Goal: Transaction & Acquisition: Purchase product/service

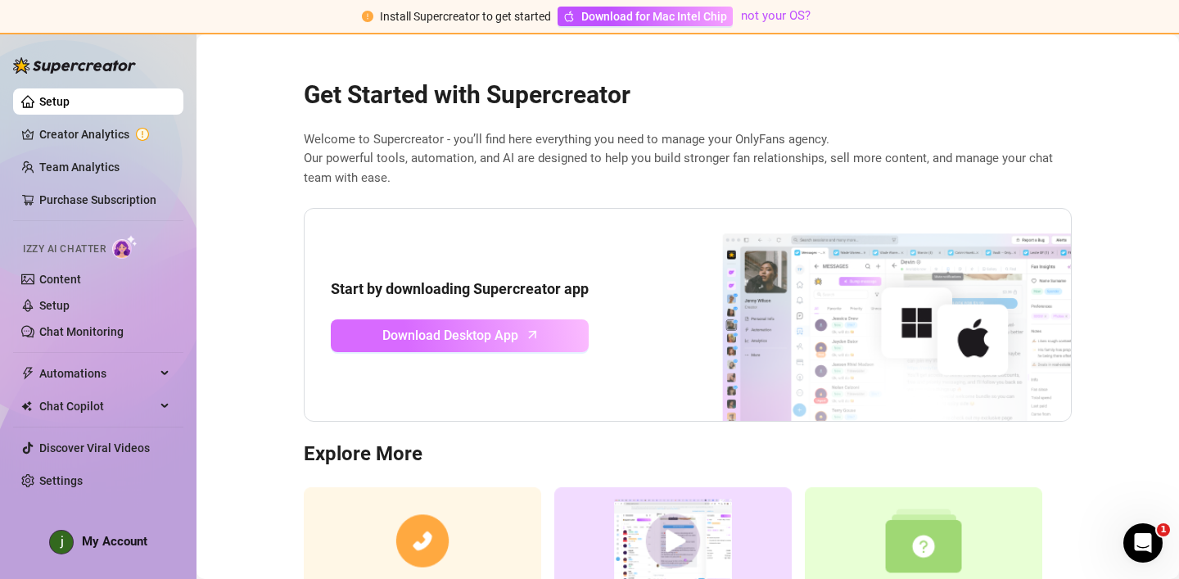
click at [454, 338] on span "Download Desktop App" at bounding box center [450, 335] width 136 height 20
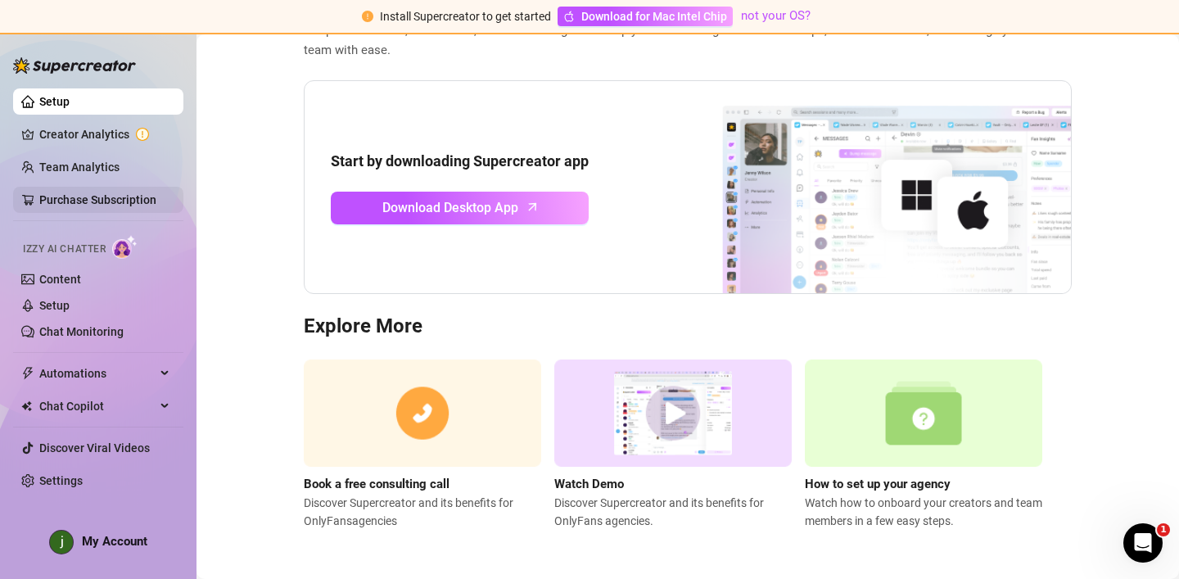
click at [79, 206] on link "Purchase Subscription" at bounding box center [97, 199] width 117 height 13
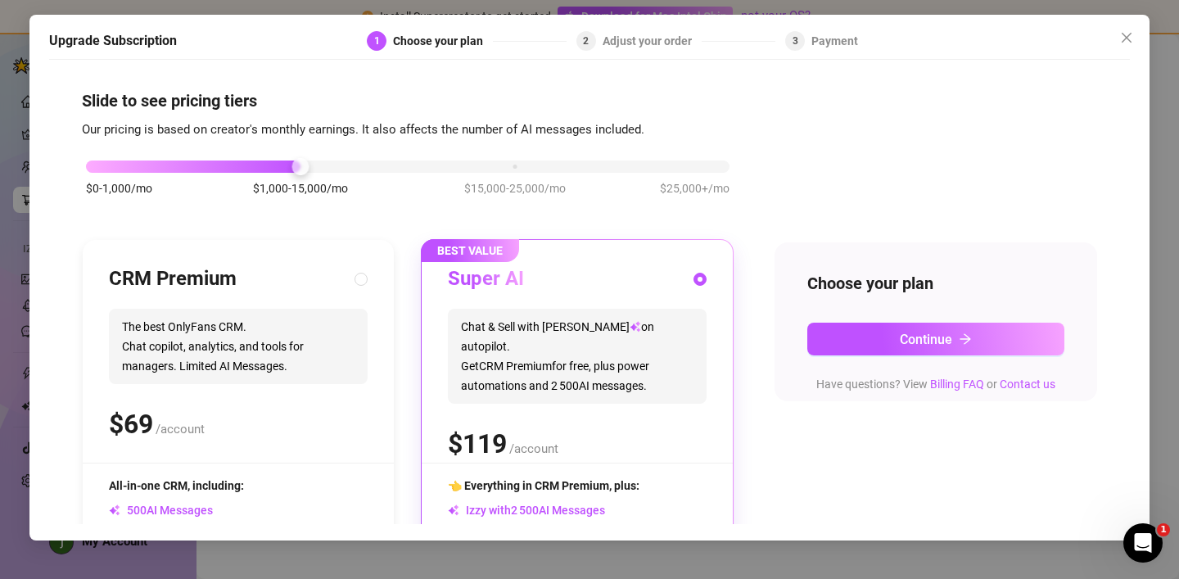
scroll to position [183, 0]
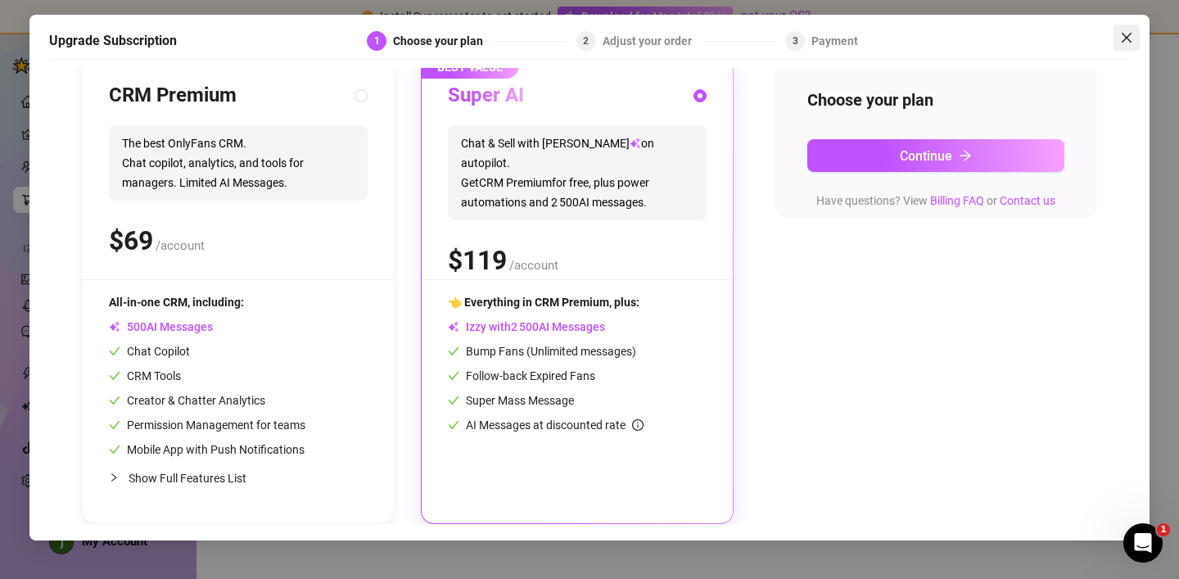
click at [1130, 39] on icon "close" at bounding box center [1126, 37] width 13 height 13
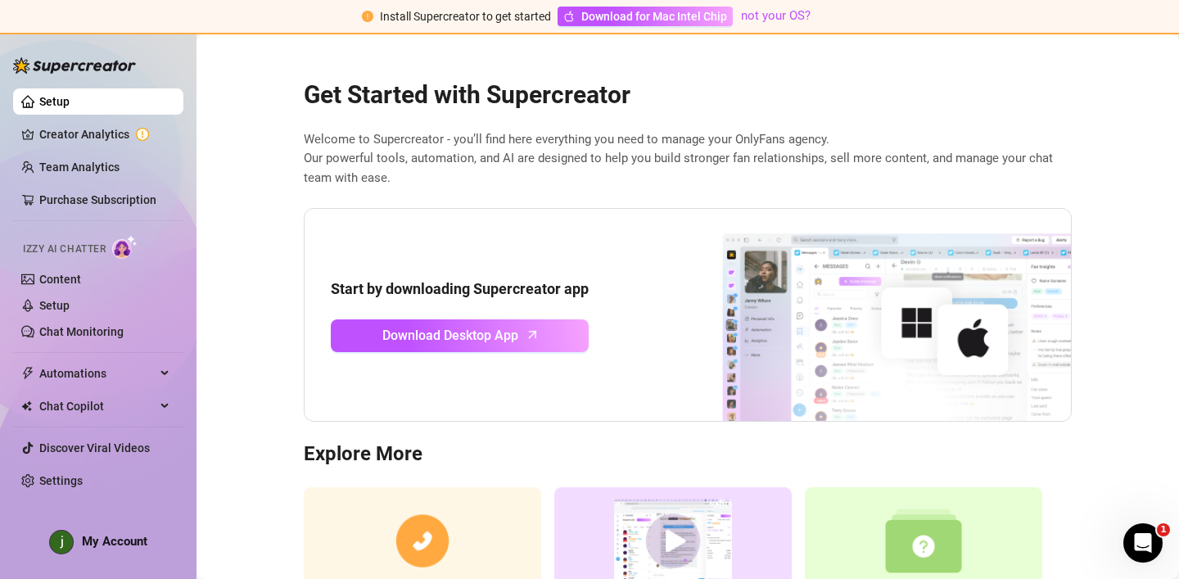
scroll to position [128, 0]
